Goal: Task Accomplishment & Management: Manage account settings

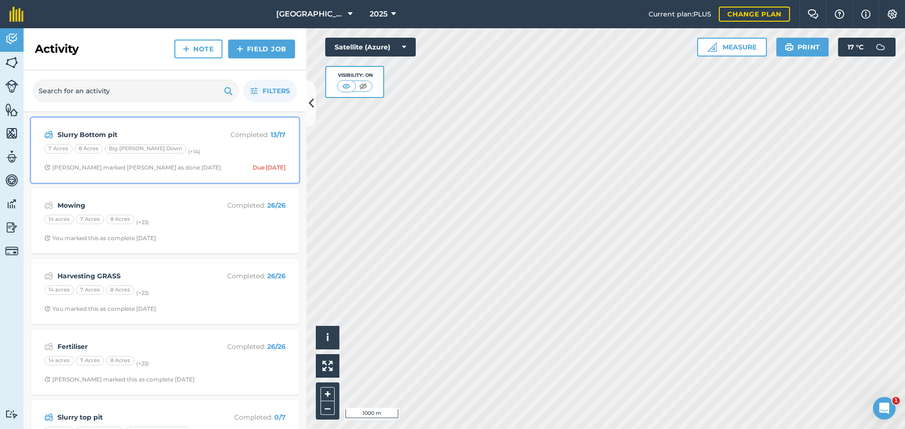
click at [179, 139] on strong "Slurry Bottom pit" at bounding box center [131, 135] width 149 height 10
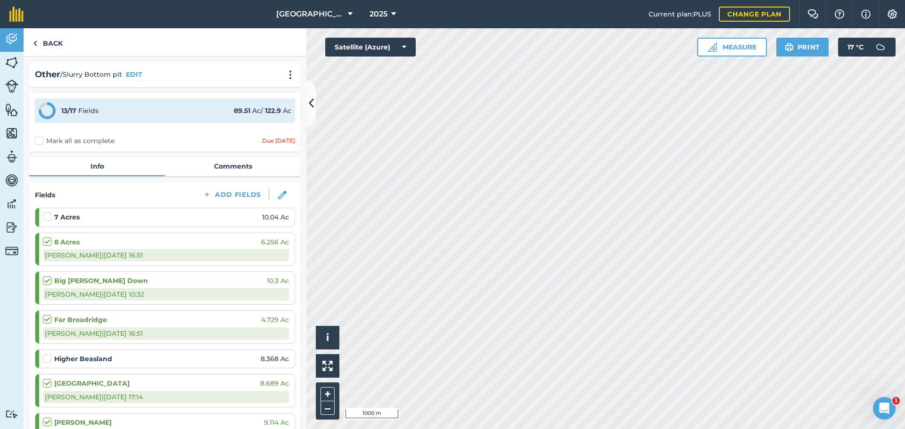
click at [38, 142] on label "Mark all as complete" at bounding box center [75, 141] width 80 height 10
click at [38, 142] on input "Mark all as complete" at bounding box center [38, 139] width 6 height 6
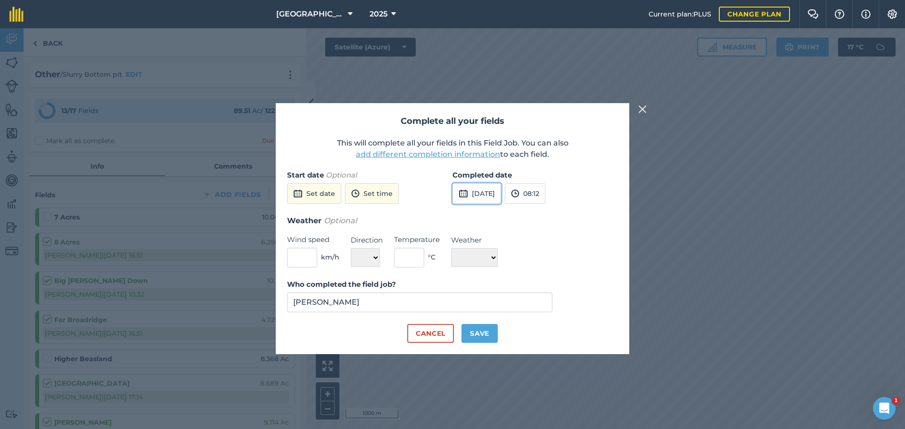
click at [494, 198] on button "[DATE]" at bounding box center [476, 193] width 49 height 21
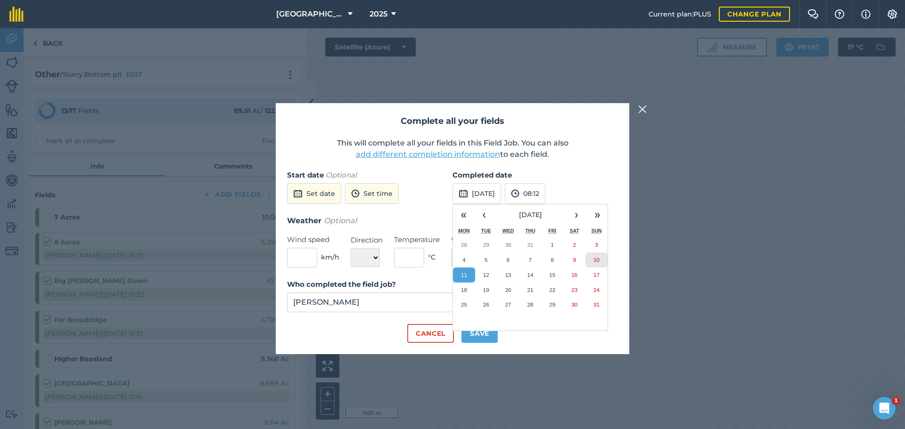
click at [595, 258] on abbr "10" at bounding box center [596, 260] width 6 height 6
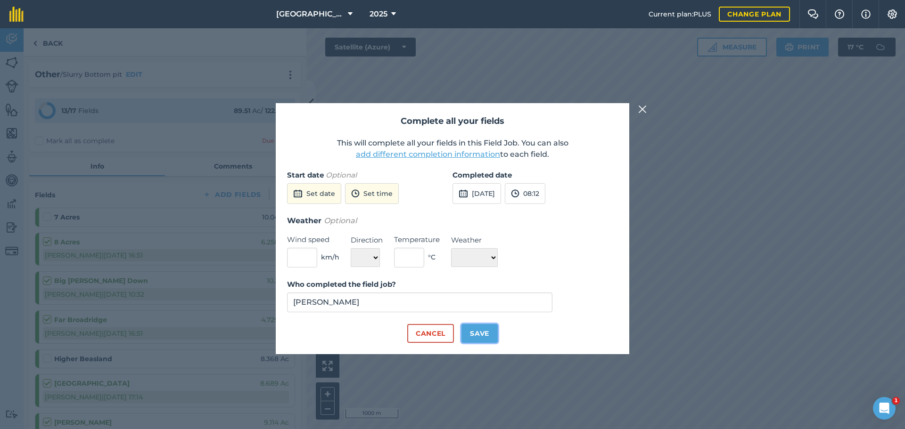
click at [489, 334] on button "Save" at bounding box center [479, 333] width 36 height 19
checkbox input "true"
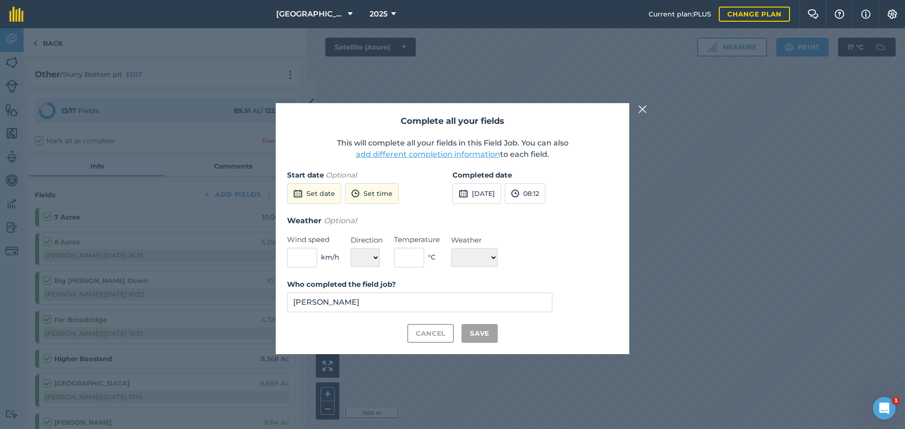
checkbox input "true"
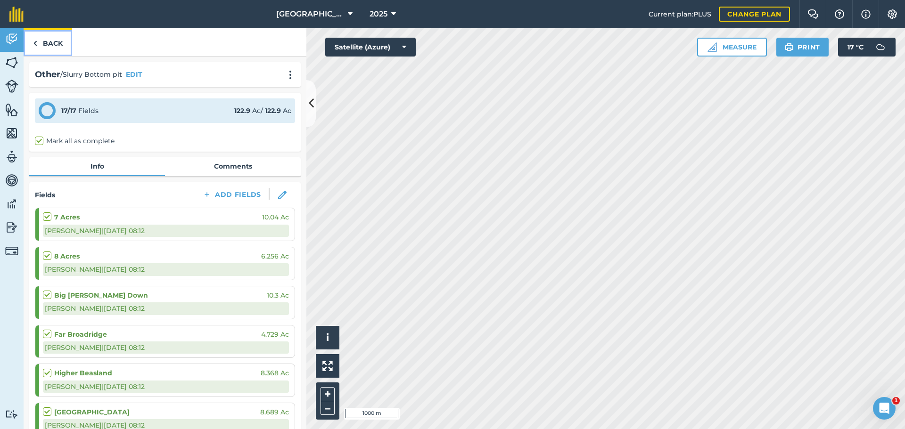
click at [37, 41] on img at bounding box center [35, 43] width 4 height 11
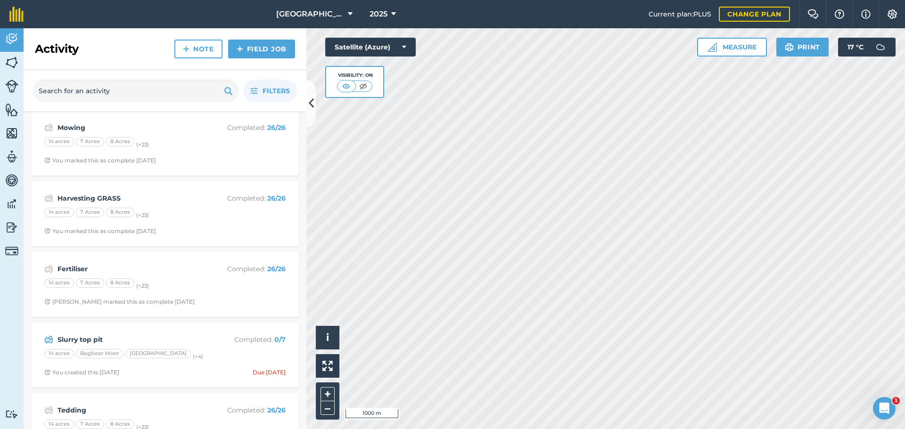
scroll to position [94, 0]
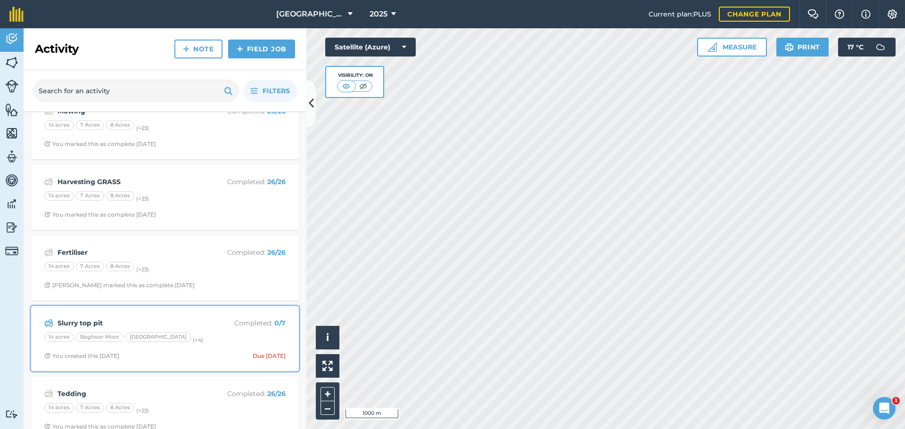
click at [158, 312] on div "Slurry top pit Completed : 0 / 7 14 acres [GEOGRAPHIC_DATA] (+ 4 ) You created …" at bounding box center [165, 339] width 256 height 54
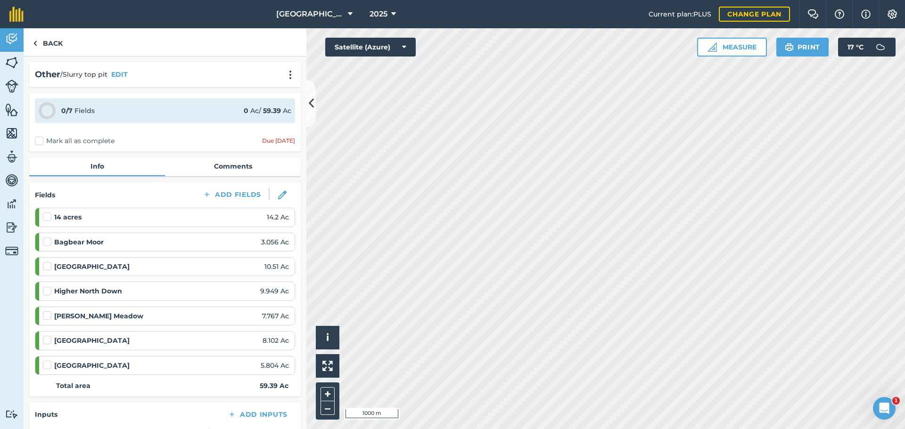
click at [39, 140] on label "Mark all as complete" at bounding box center [75, 141] width 80 height 10
click at [39, 140] on input "Mark all as complete" at bounding box center [38, 139] width 6 height 6
checkbox input "false"
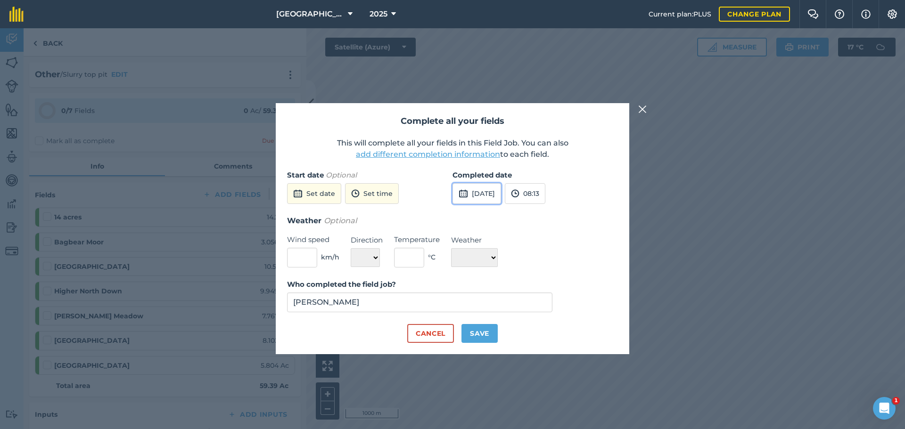
click at [501, 197] on button "[DATE]" at bounding box center [476, 193] width 49 height 21
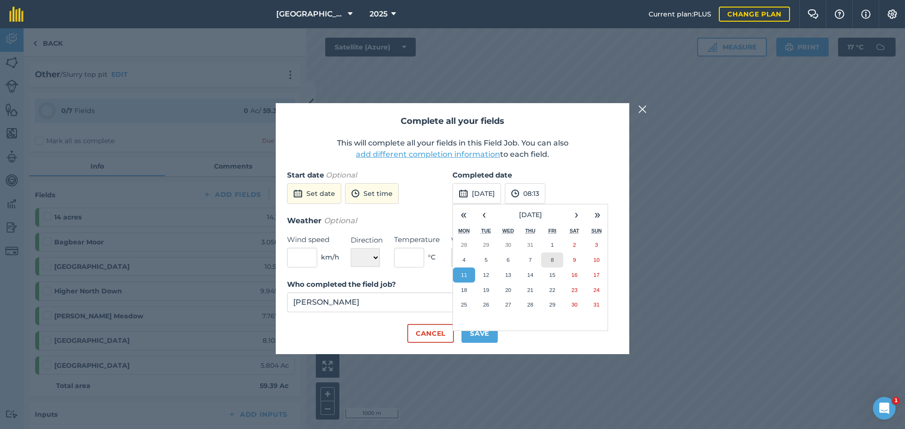
click at [544, 259] on button "8" at bounding box center [552, 260] width 22 height 15
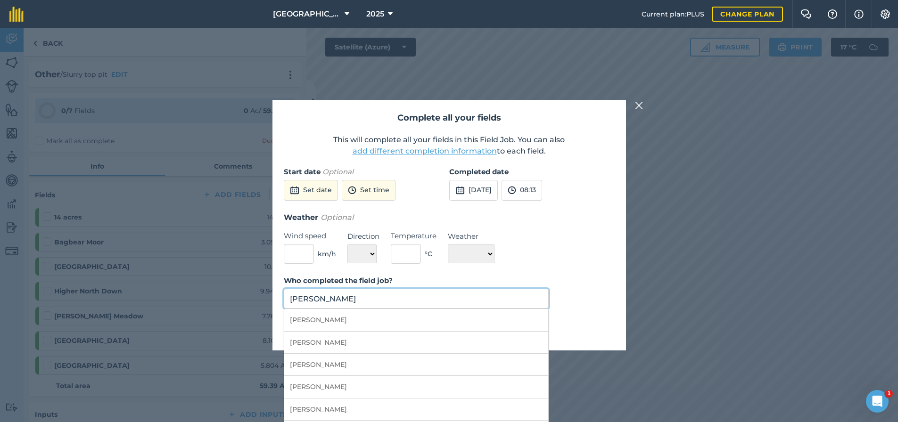
click at [477, 302] on input "[PERSON_NAME]" at bounding box center [416, 299] width 265 height 20
click at [465, 415] on li "[PERSON_NAME]" at bounding box center [416, 410] width 264 height 22
type input "[PERSON_NAME]"
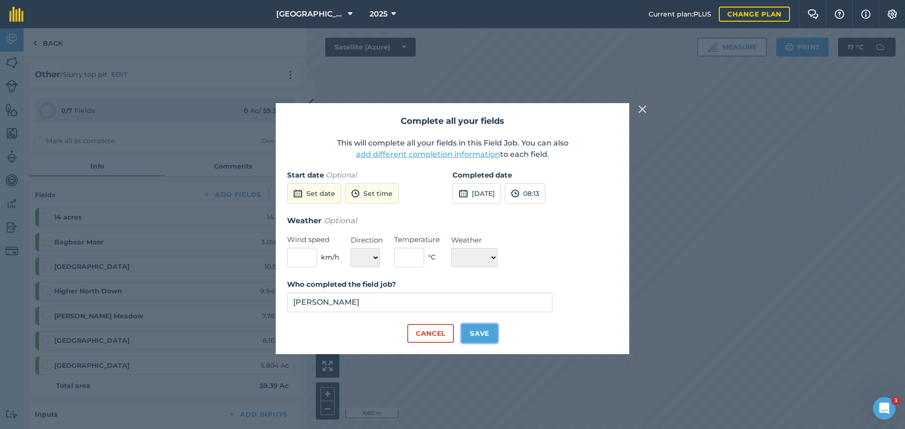
click at [489, 337] on button "Save" at bounding box center [479, 333] width 36 height 19
checkbox input "true"
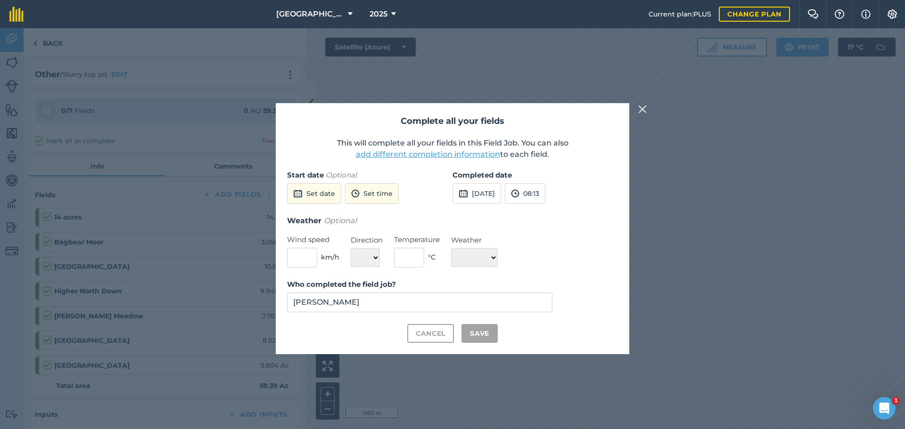
checkbox input "true"
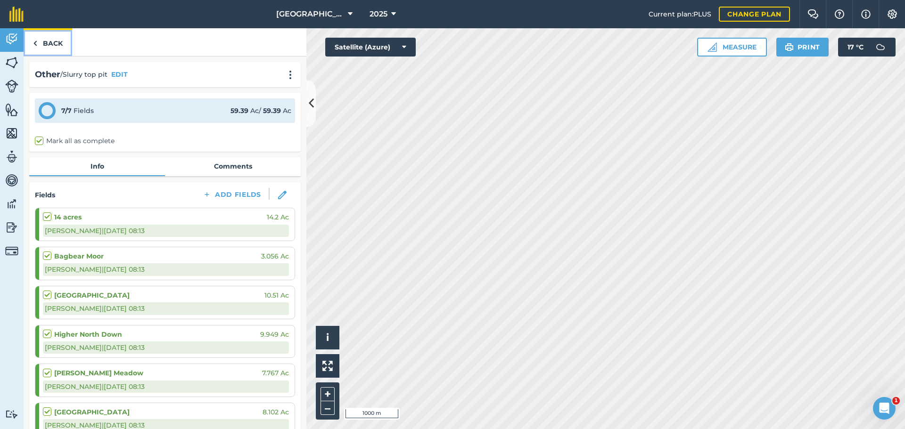
click at [35, 42] on img at bounding box center [35, 43] width 4 height 11
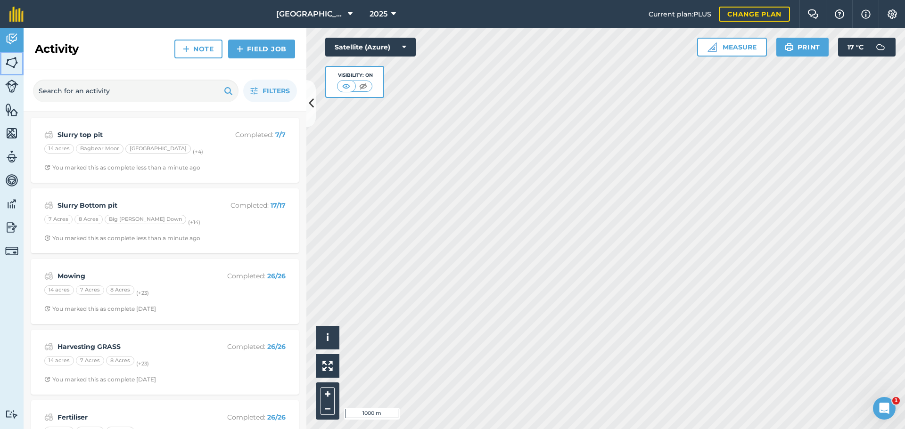
click at [13, 57] on img at bounding box center [11, 63] width 13 height 14
